Goal: Task Accomplishment & Management: Manage account settings

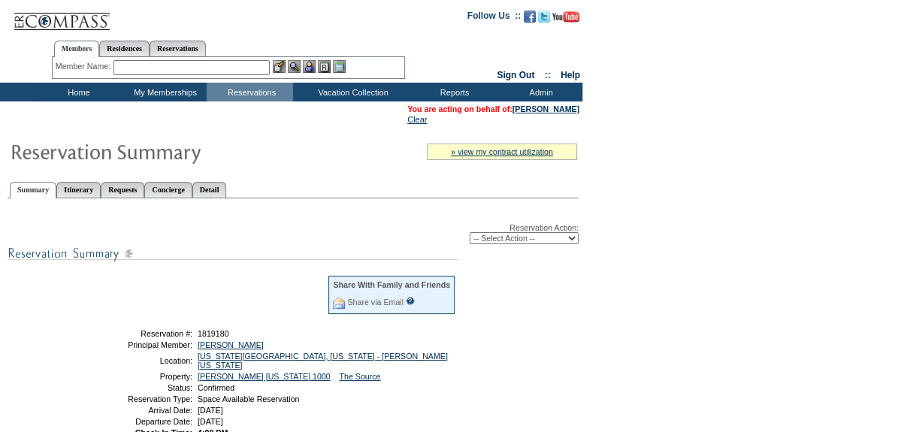
click at [492, 241] on select "-- Select Action -- Modify Reservation Dates Modify Reservation Cost Modify Occ…" at bounding box center [524, 238] width 109 height 12
select select "CancelRes"
click at [470, 233] on select "-- Select Action -- Modify Reservation Dates Modify Reservation Cost Modify Occ…" at bounding box center [524, 238] width 109 height 12
select select "CancelRes"
